Goal: Transaction & Acquisition: Purchase product/service

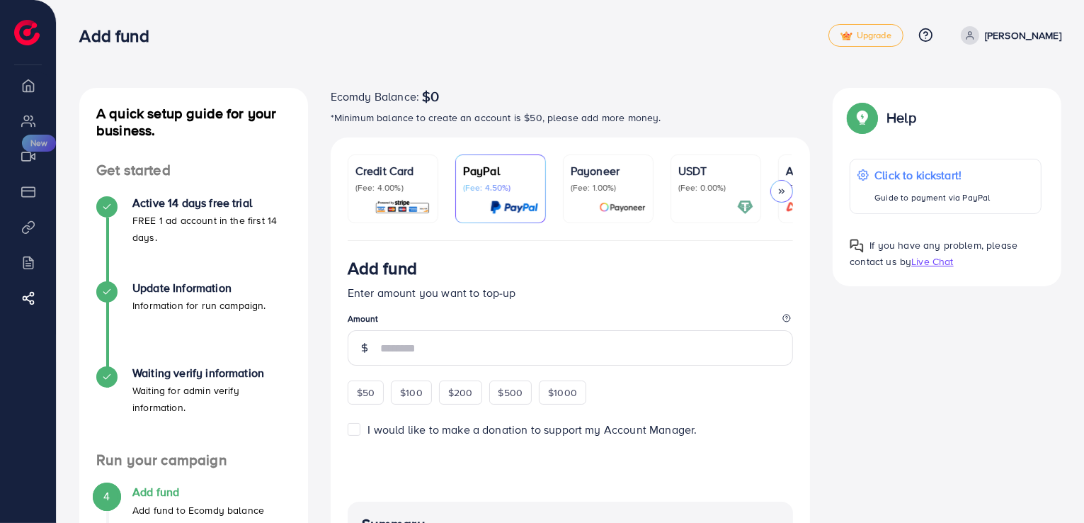
click at [623, 193] on p "(Fee: 1.00%)" at bounding box center [608, 187] width 75 height 11
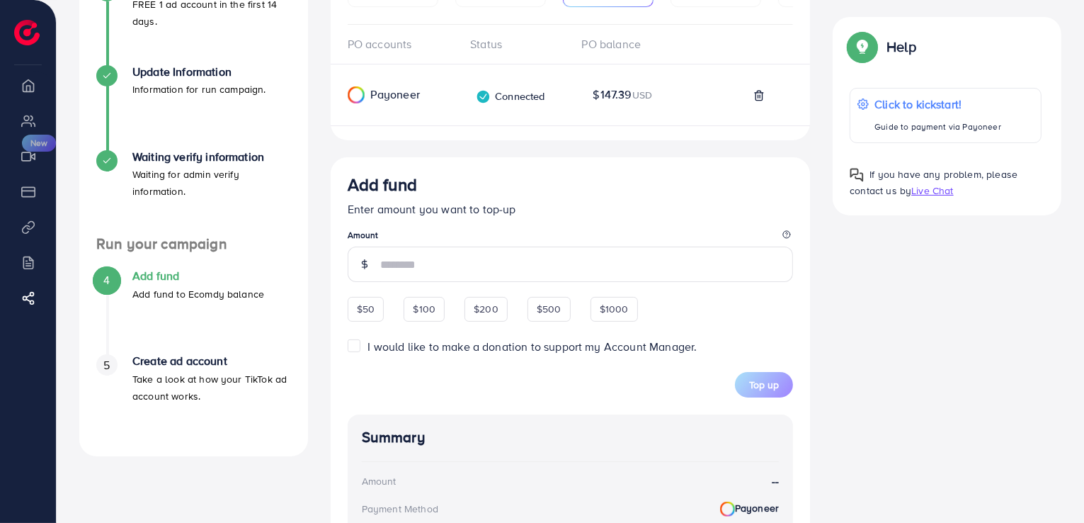
scroll to position [263, 0]
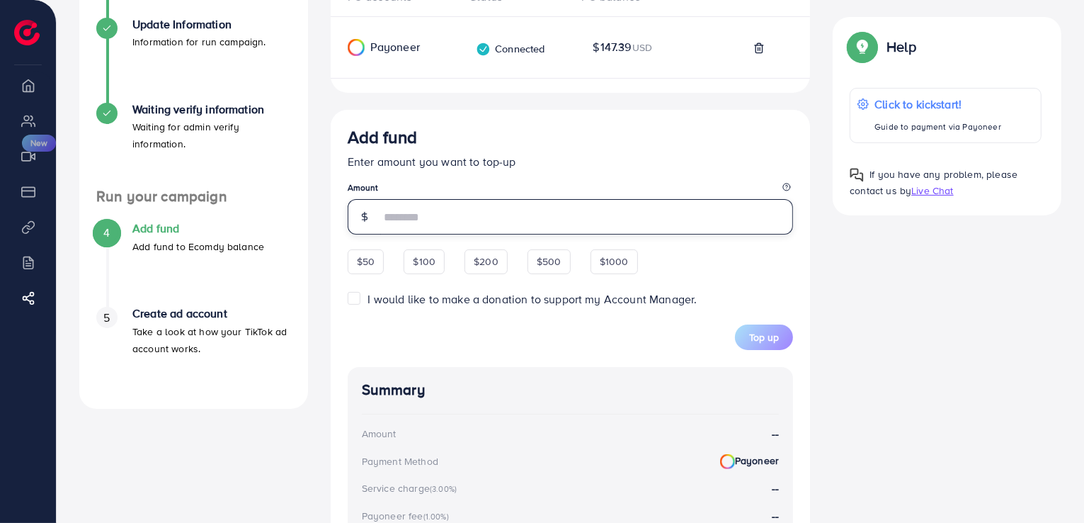
click at [430, 227] on input "number" at bounding box center [586, 216] width 413 height 35
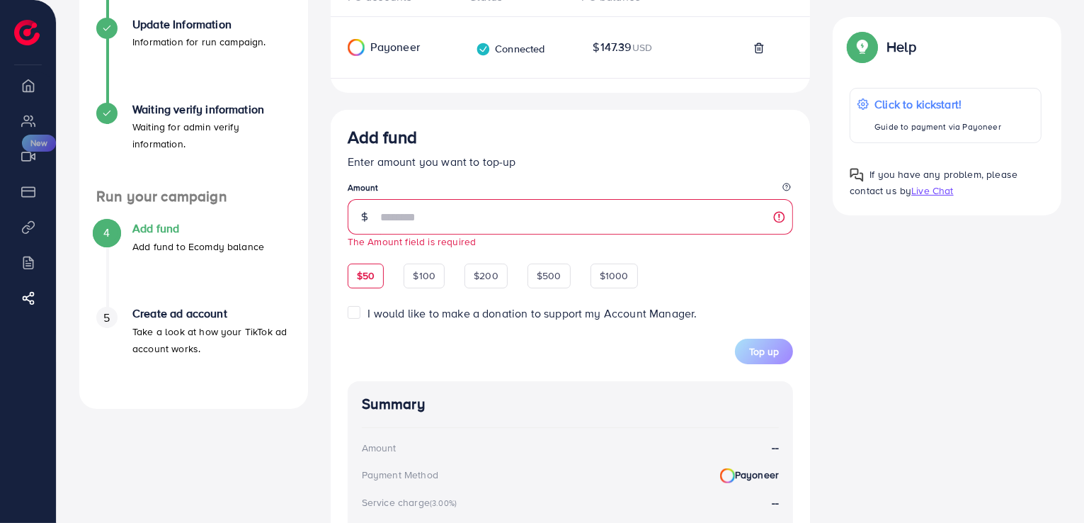
click at [356, 258] on span "Add fund Enter amount you want to top-up Amount The Amount field is required $5…" at bounding box center [571, 245] width 446 height 237
click at [370, 287] on div "$50" at bounding box center [366, 275] width 36 height 24
type input "**"
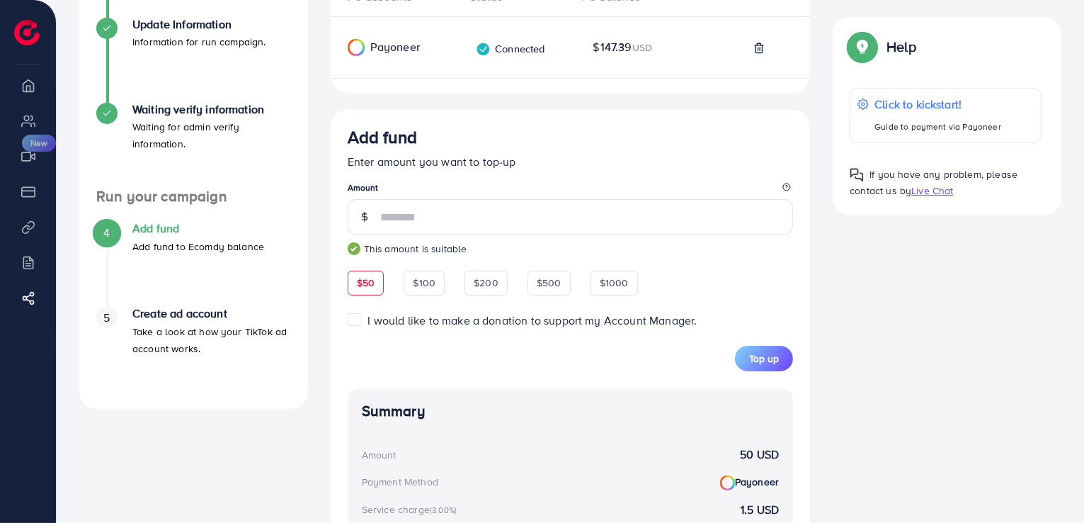
click at [363, 318] on div "I would like to make a donation to support my Account Manager." at bounding box center [571, 320] width 446 height 16
click at [368, 319] on label "I would like to make a donation to support my Account Manager." at bounding box center [532, 320] width 329 height 16
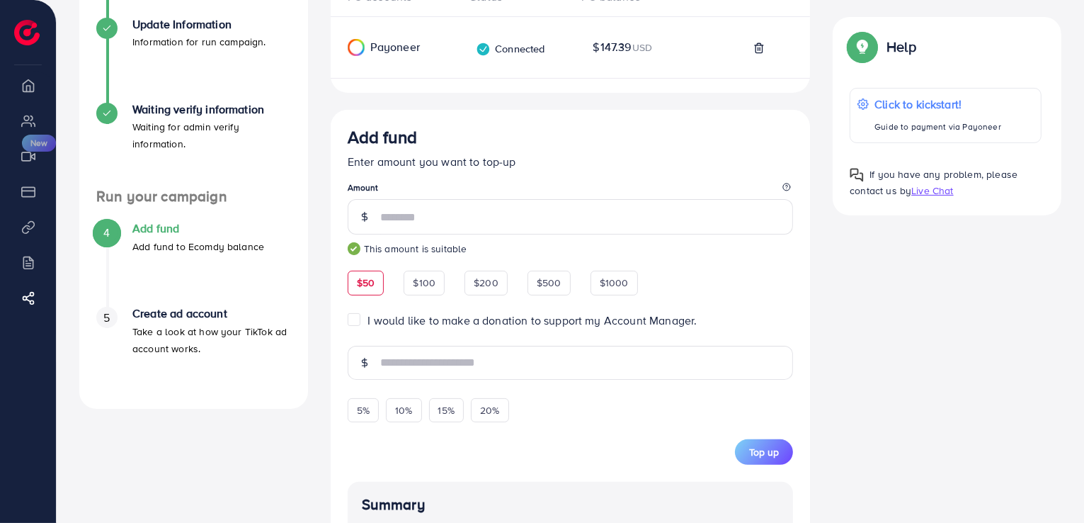
click at [368, 319] on label "I would like to make a donation to support my Account Manager." at bounding box center [532, 320] width 329 height 16
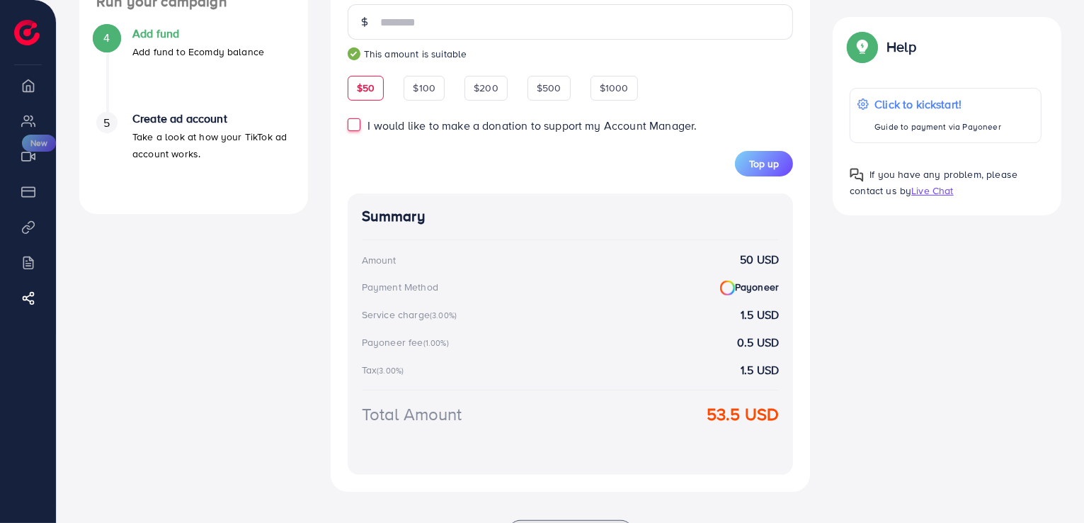
scroll to position [486, 0]
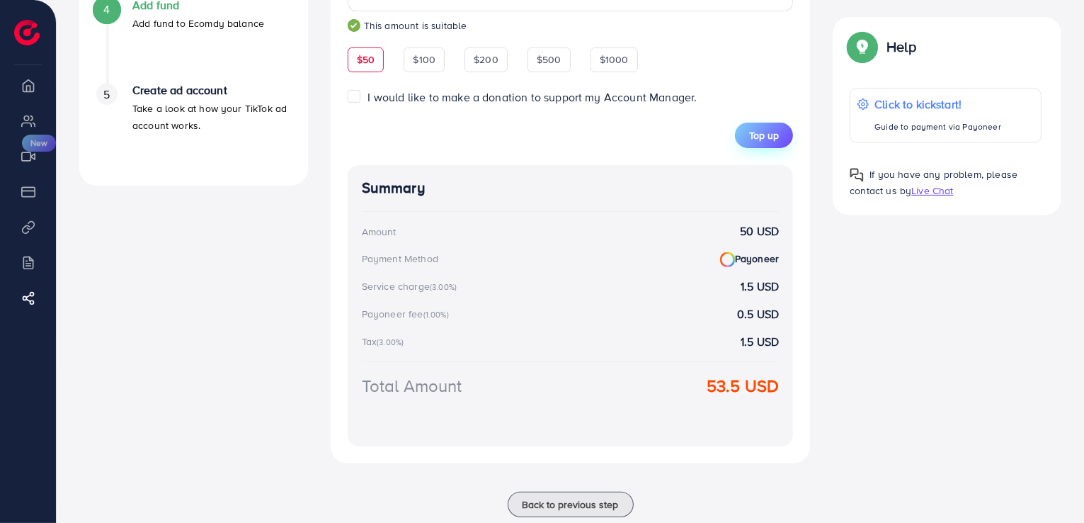
click at [782, 136] on button "Top up" at bounding box center [764, 134] width 58 height 25
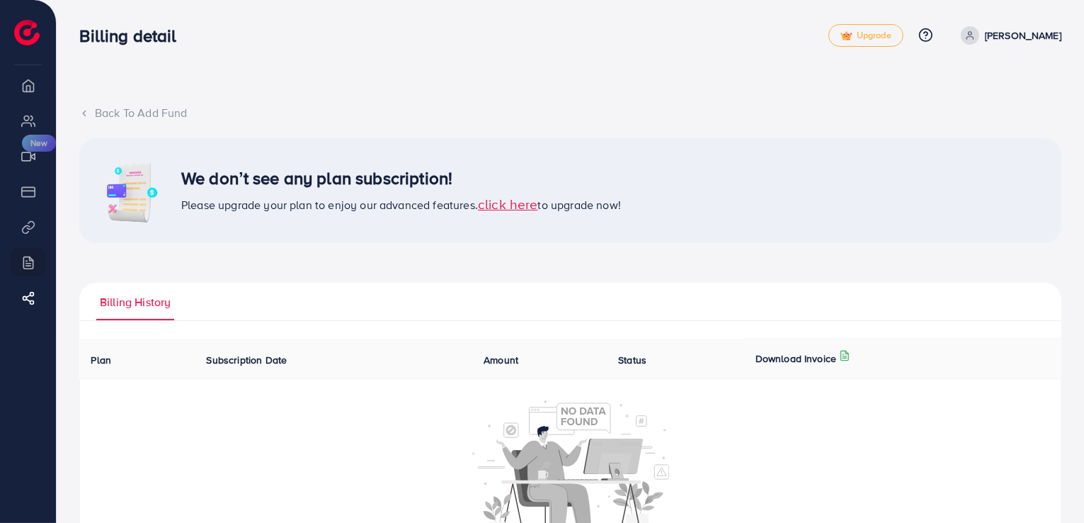
click at [518, 204] on span "click here" at bounding box center [508, 203] width 60 height 19
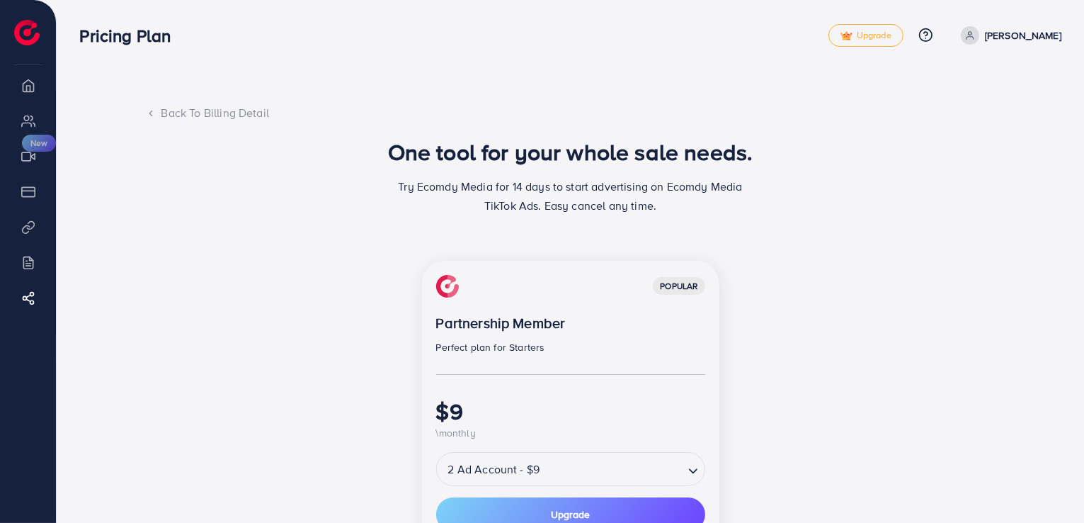
scroll to position [346, 0]
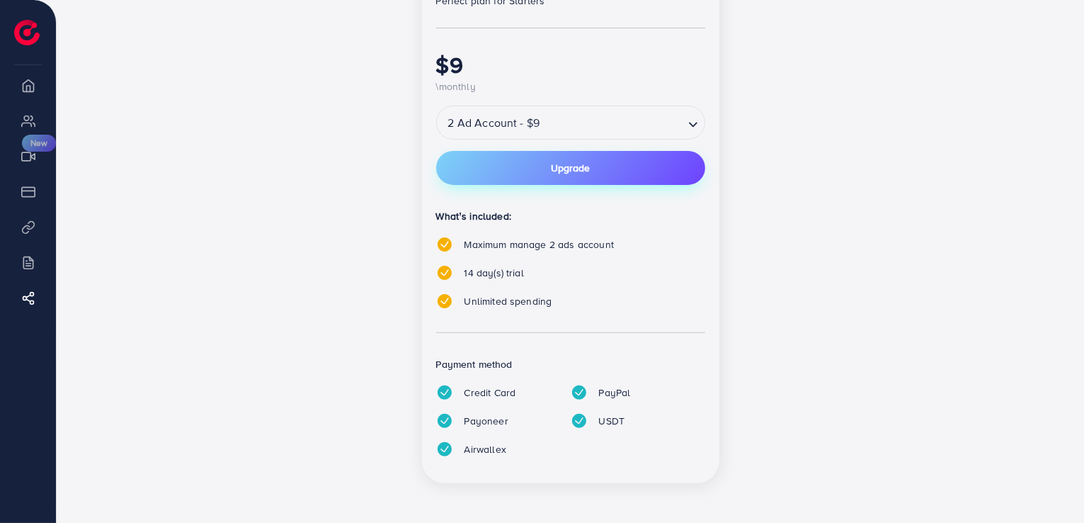
click at [573, 167] on span "Upgrade" at bounding box center [570, 168] width 39 height 10
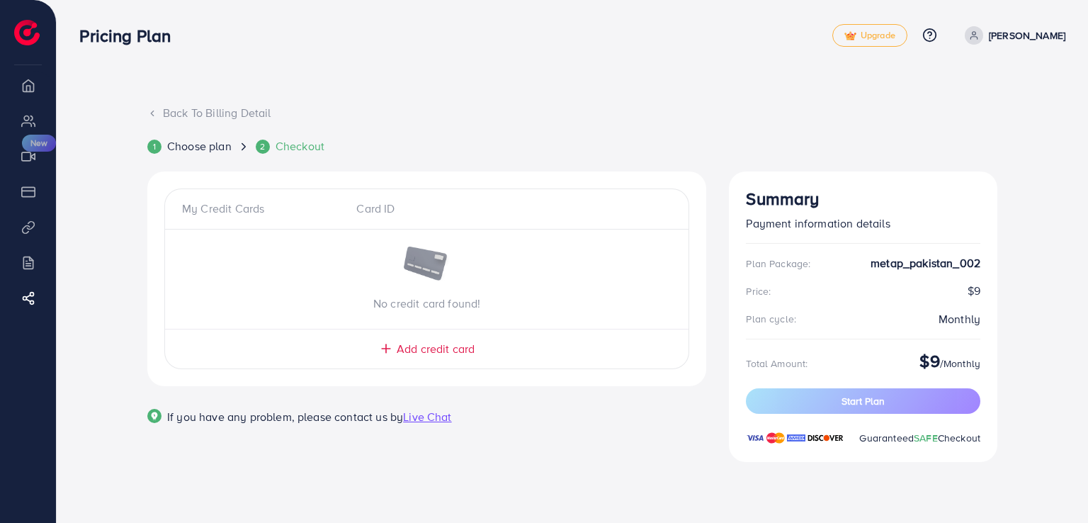
click at [449, 349] on span "Add credit card" at bounding box center [435, 349] width 78 height 16
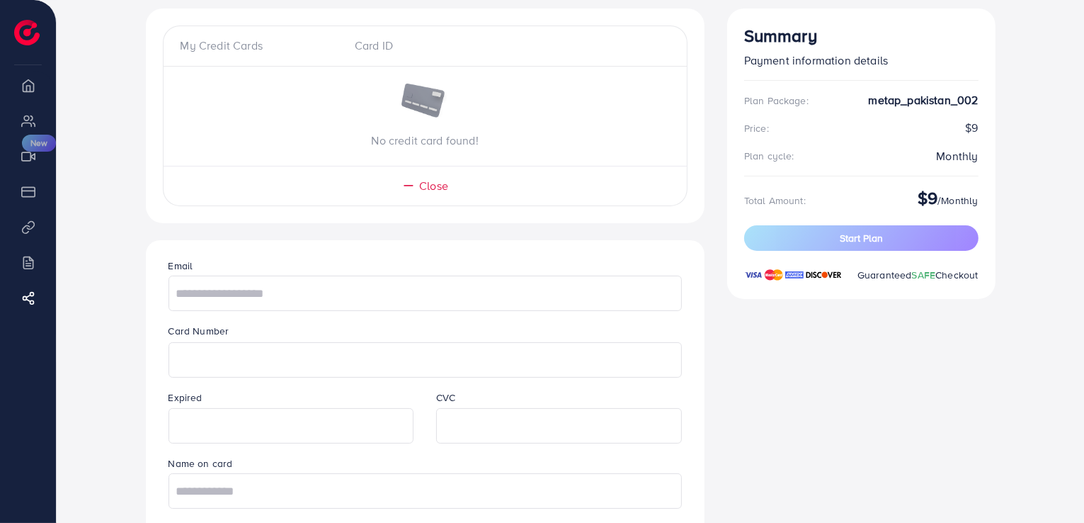
scroll to position [165, 0]
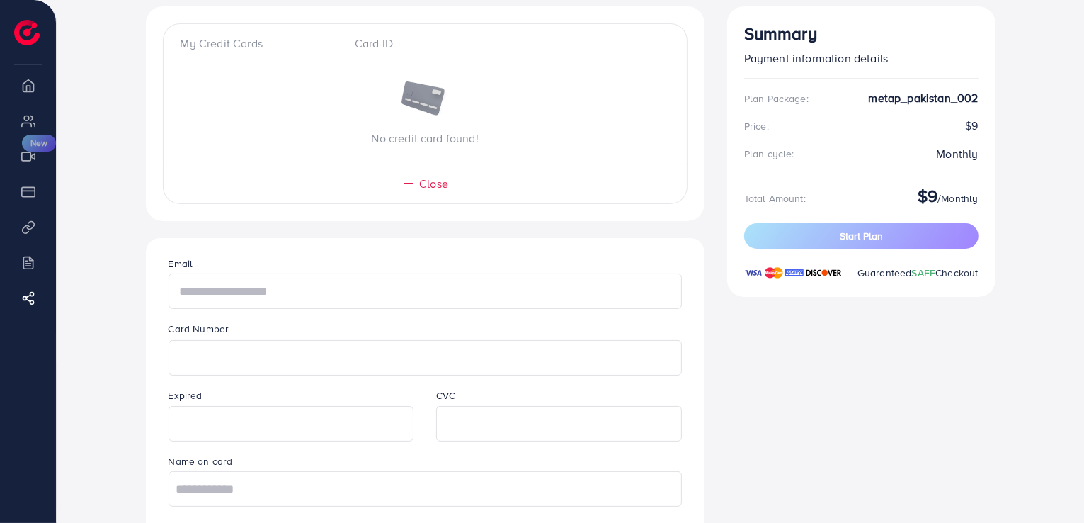
click at [407, 282] on input "text" at bounding box center [425, 290] width 513 height 35
type input "**********"
click at [337, 492] on input "text" at bounding box center [425, 488] width 513 height 35
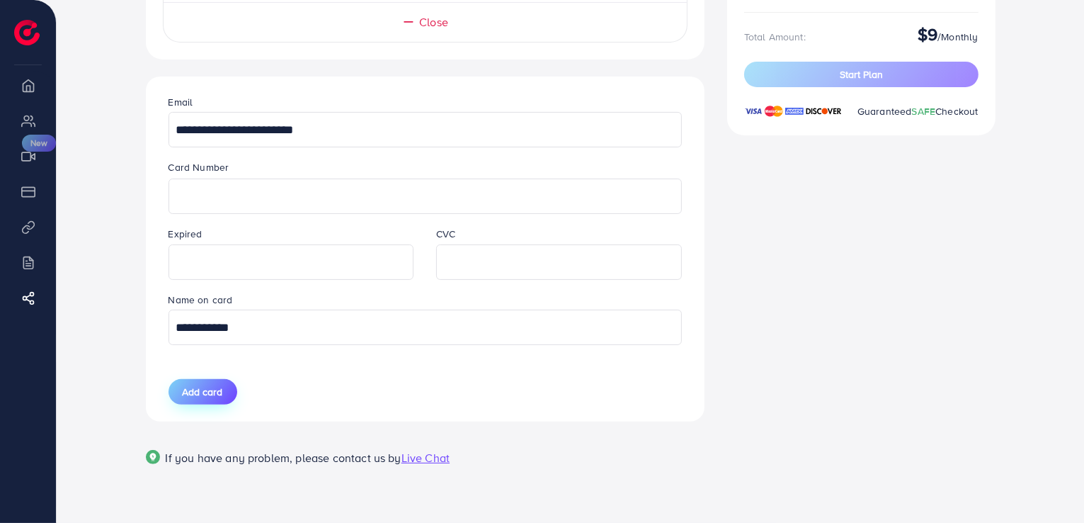
type input "**********"
click at [193, 394] on span "Add card" at bounding box center [203, 391] width 40 height 14
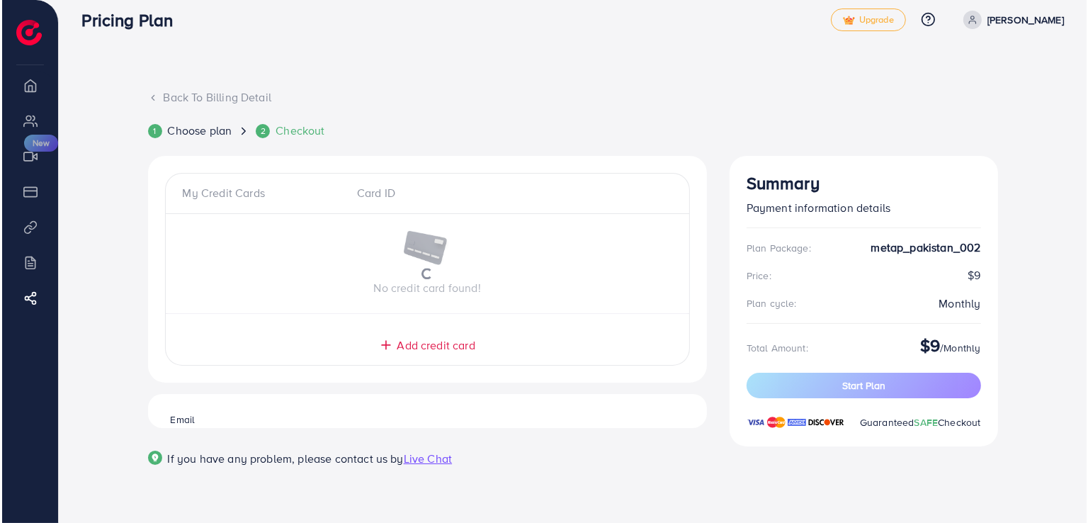
scroll to position [0, 0]
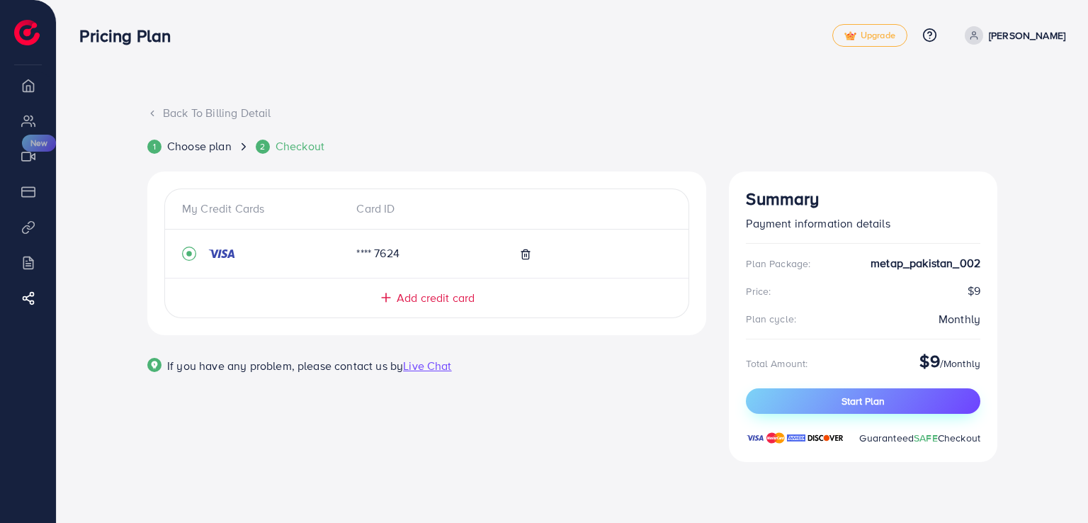
click at [868, 398] on span "Start Plan" at bounding box center [862, 401] width 43 height 14
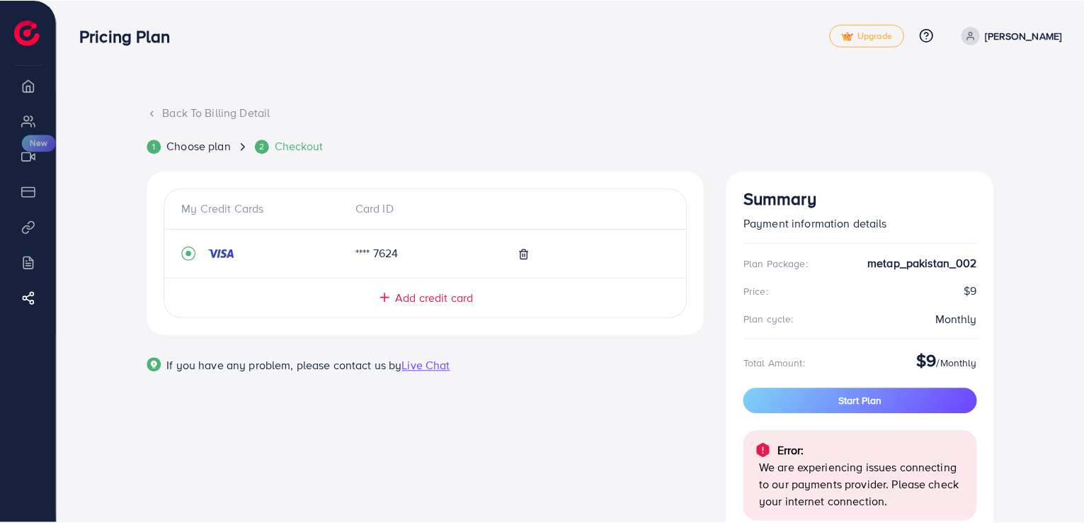
scroll to position [86, 0]
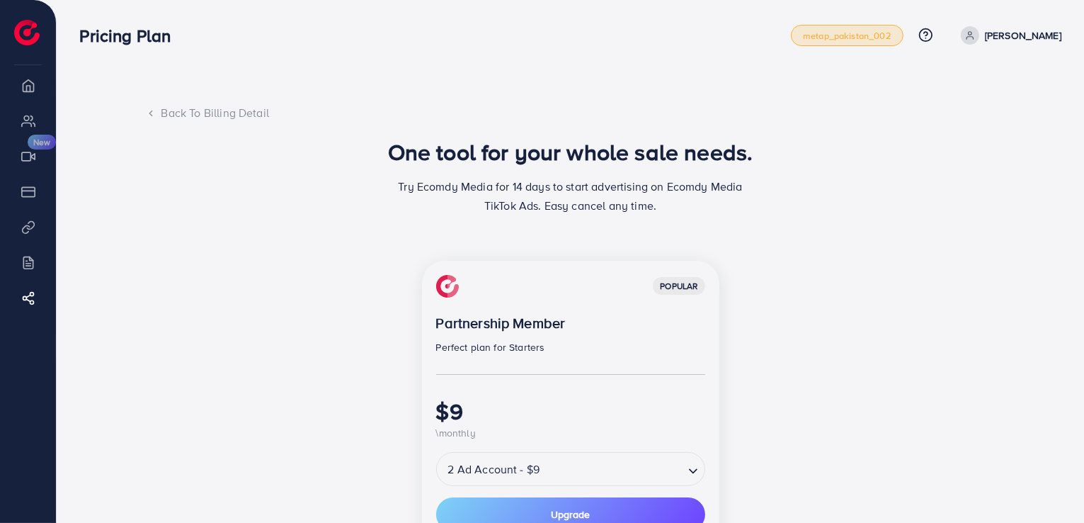
click at [869, 40] on span "metap_pakistan_002" at bounding box center [847, 35] width 89 height 9
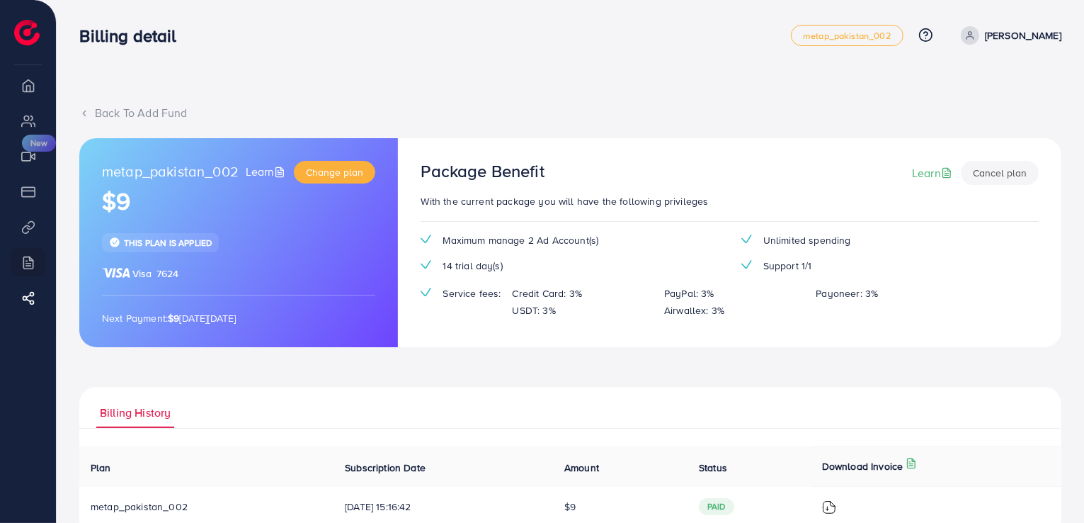
click at [33, 89] on li "Overview" at bounding box center [28, 85] width 56 height 28
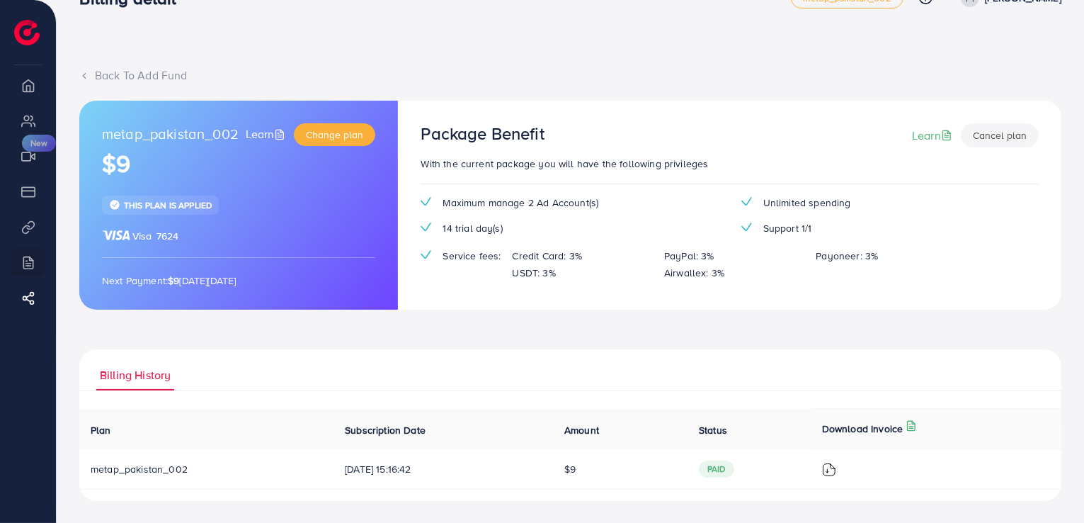
click at [125, 68] on div "Back To Add Fund" at bounding box center [570, 75] width 982 height 16
click at [22, 29] on img at bounding box center [26, 32] width 25 height 25
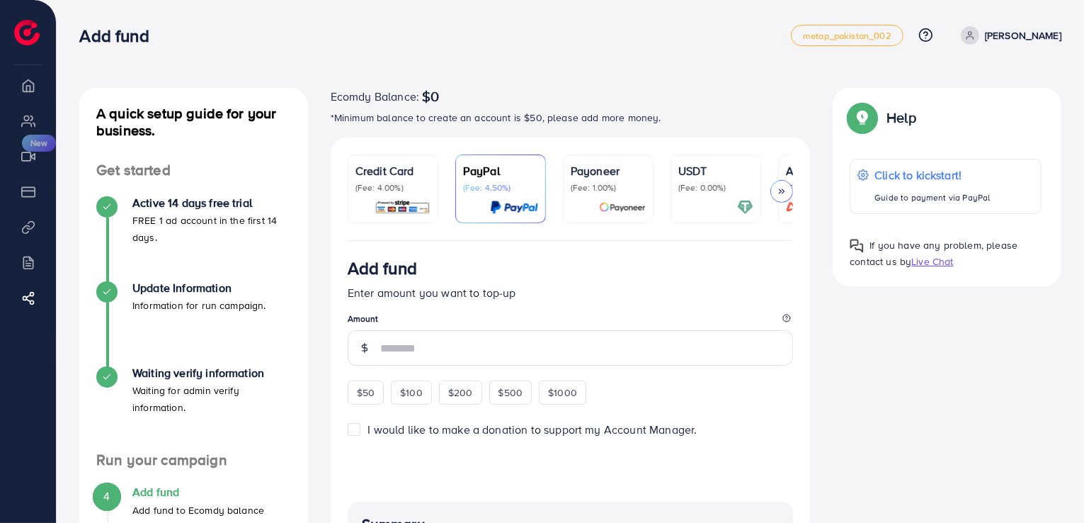
click at [584, 183] on p "(Fee: 1.00%)" at bounding box center [608, 187] width 75 height 11
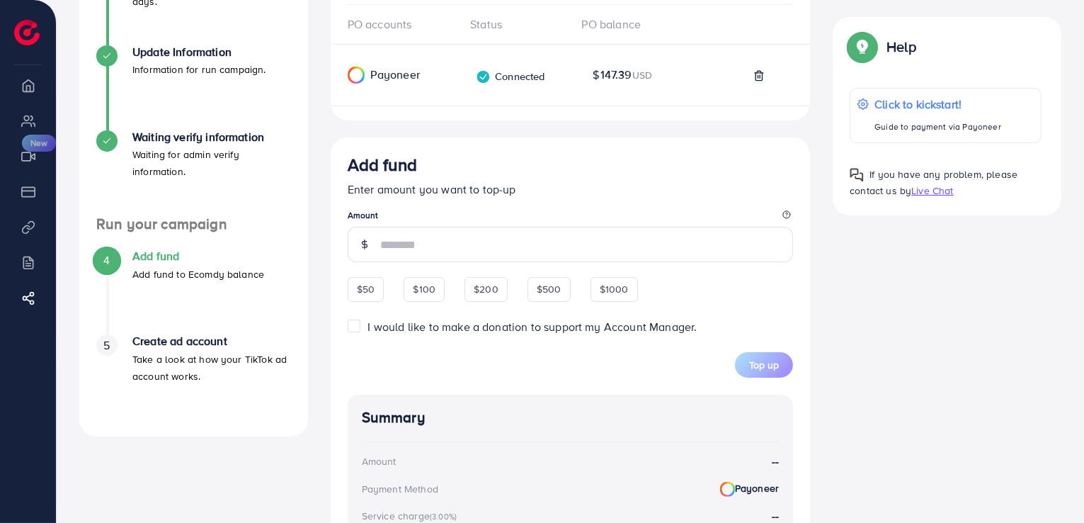
scroll to position [260, 0]
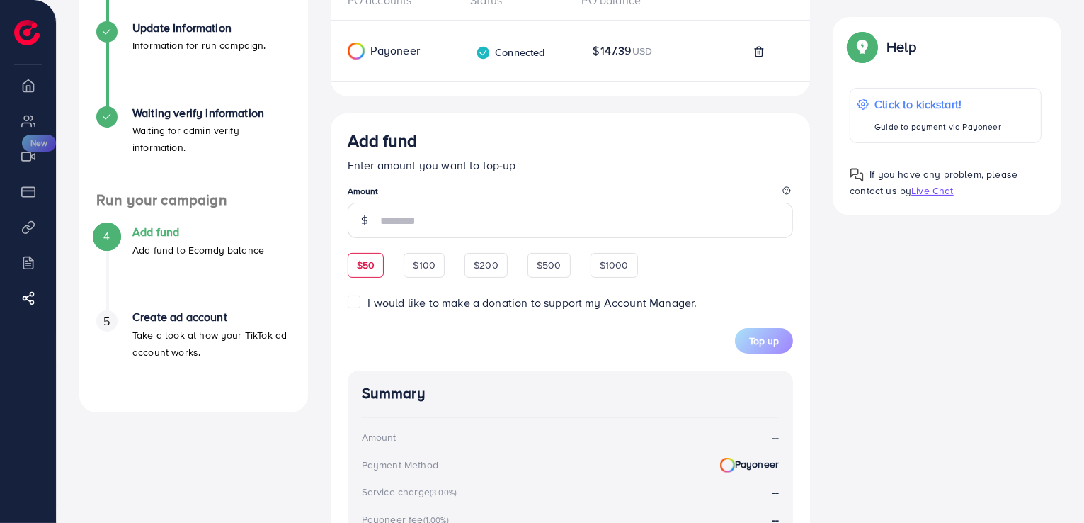
click at [363, 267] on span "$50" at bounding box center [366, 265] width 18 height 14
type input "**"
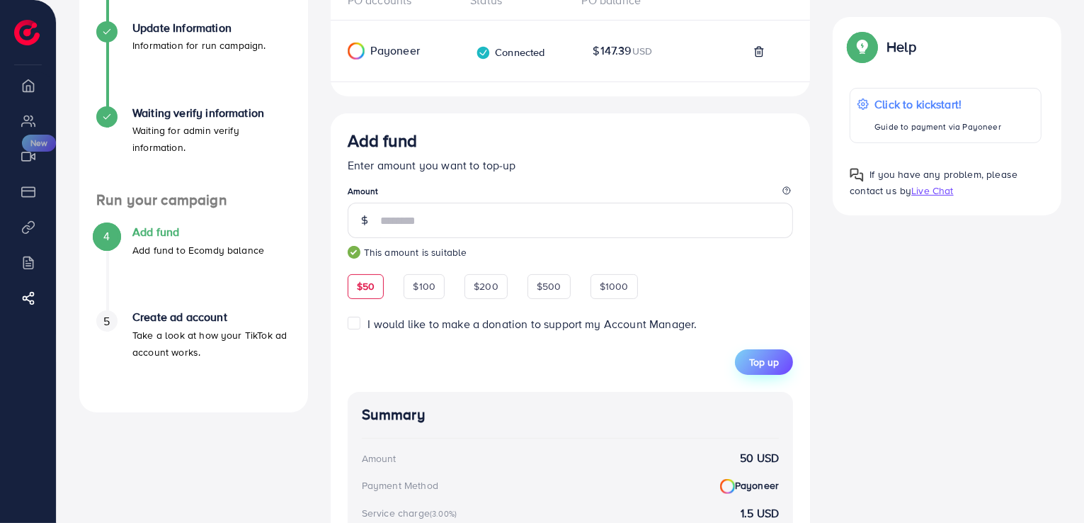
click at [762, 369] on span "Top up" at bounding box center [764, 362] width 30 height 14
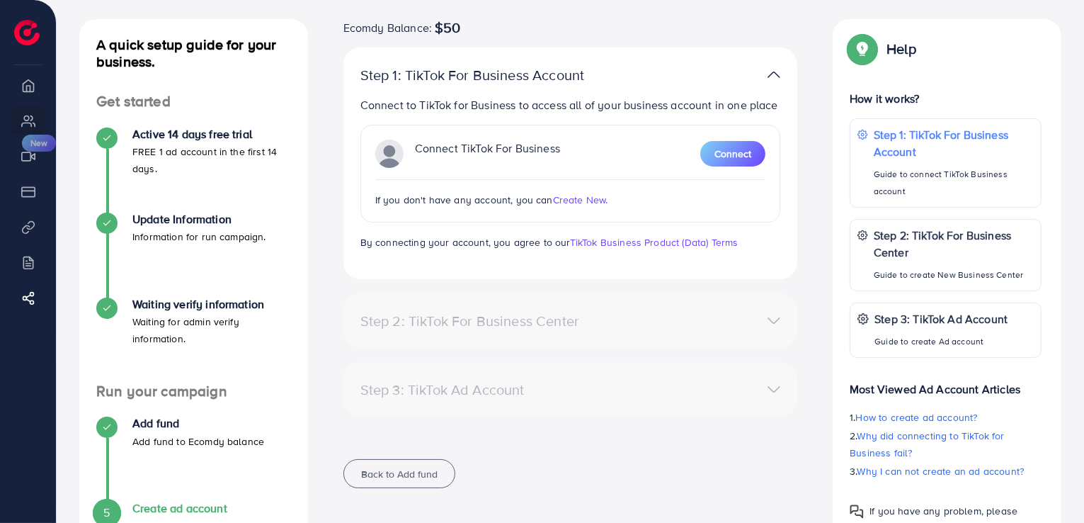
scroll to position [68, 0]
click at [737, 149] on span "Connect" at bounding box center [732, 154] width 37 height 14
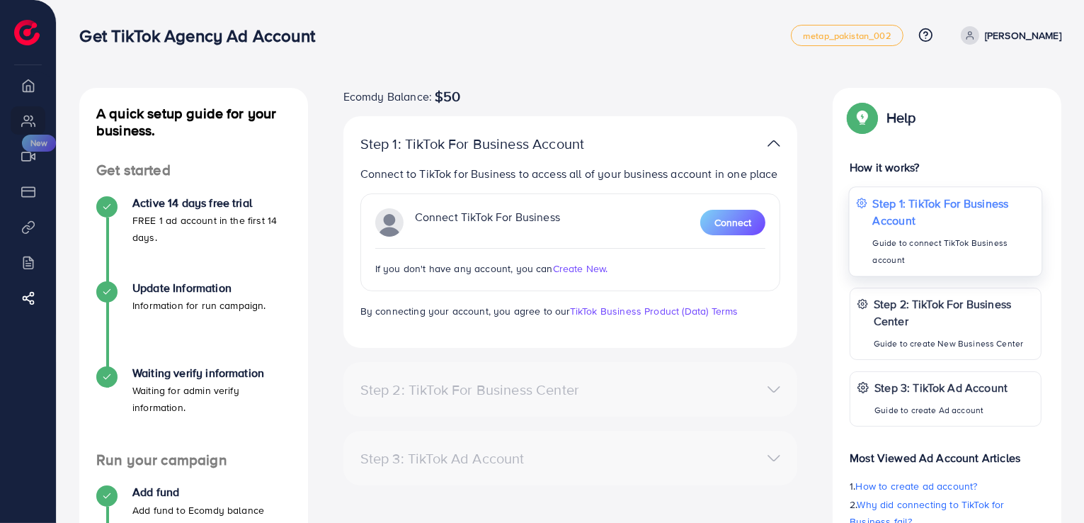
click at [894, 218] on p "Step 1: TikTok For Business Account" at bounding box center [953, 211] width 161 height 34
click at [738, 232] on button "Connect" at bounding box center [732, 222] width 65 height 25
